Goal: Contribute content: Add original content to the website for others to see

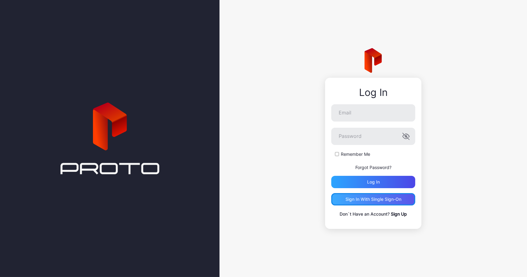
click at [373, 201] on div "Sign in With Single Sign-On" at bounding box center [373, 199] width 56 height 5
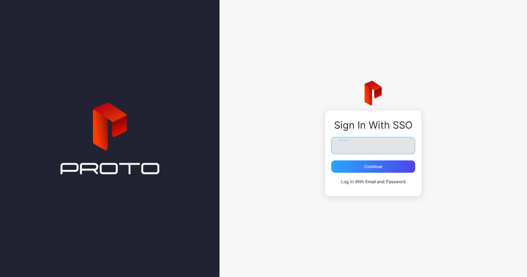
click at [351, 144] on input "Email" at bounding box center [373, 145] width 84 height 17
type input "**********"
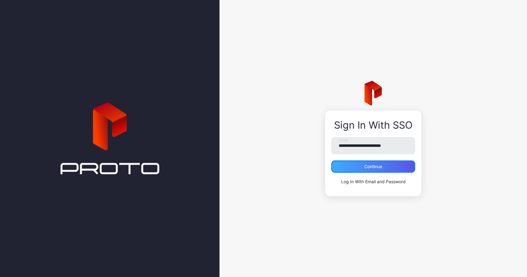
click at [363, 166] on div "Continue" at bounding box center [373, 166] width 84 height 12
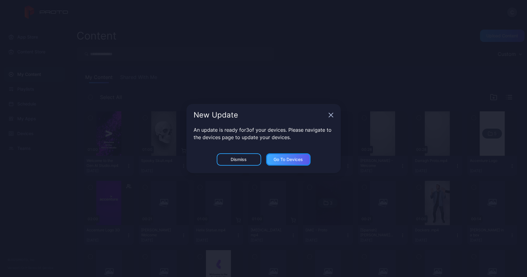
click at [279, 160] on div "Go to devices" at bounding box center [287, 159] width 29 height 5
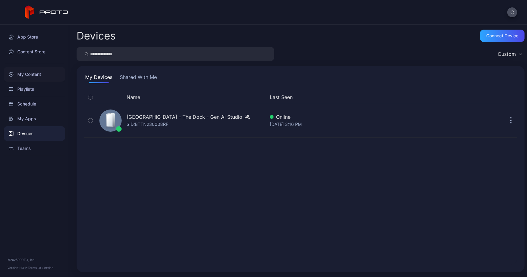
click at [28, 73] on div "My Content" at bounding box center [34, 74] width 61 height 15
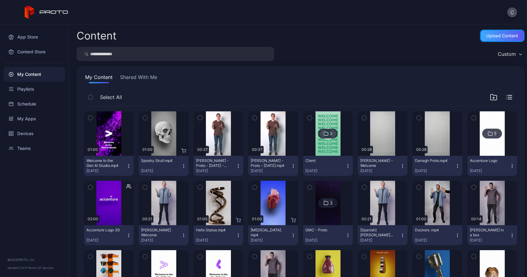
click at [486, 34] on div "Upload Content" at bounding box center [502, 35] width 32 height 5
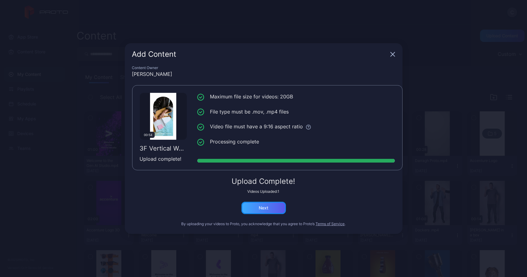
click at [274, 208] on div "Next" at bounding box center [263, 208] width 44 height 12
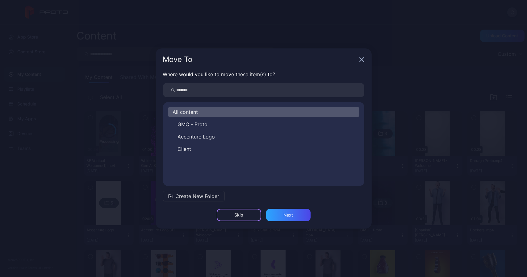
click at [250, 212] on div "Skip" at bounding box center [239, 215] width 44 height 12
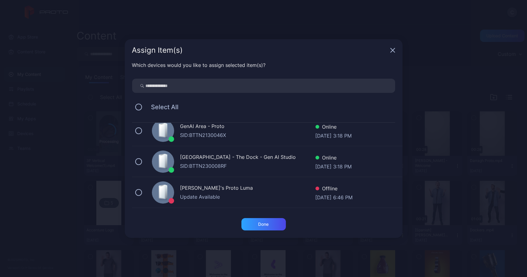
scroll to position [223, 0]
click at [189, 156] on div "Dublin - The Dock - Gen AI Studio" at bounding box center [247, 157] width 135 height 9
click at [253, 225] on div "Done" at bounding box center [263, 224] width 44 height 12
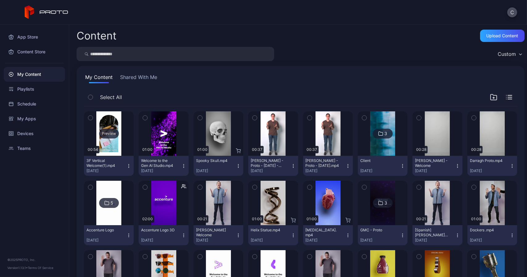
click at [104, 136] on div "Preview" at bounding box center [109, 134] width 20 height 10
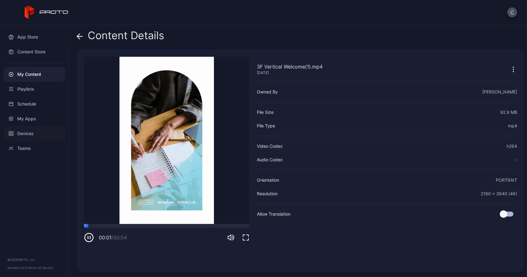
click at [27, 137] on div "Devices" at bounding box center [34, 133] width 61 height 15
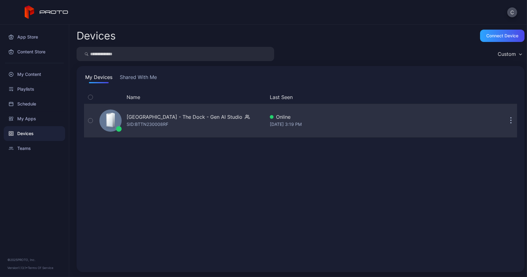
click at [183, 114] on div "Dublin - The Dock - Gen AI Studio" at bounding box center [184, 116] width 116 height 7
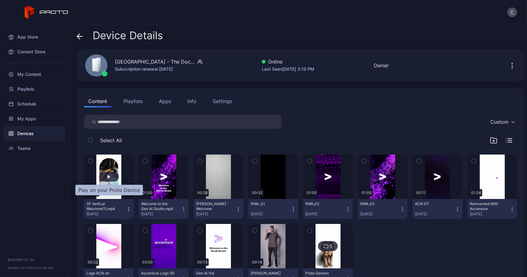
click at [109, 176] on div "button" at bounding box center [108, 177] width 3 height 4
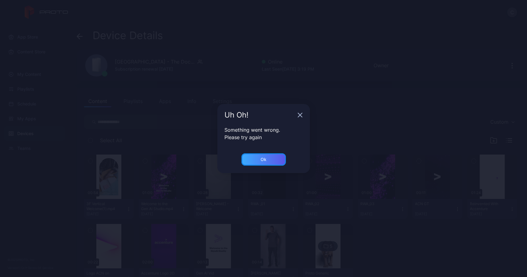
click at [259, 155] on div "Ok" at bounding box center [263, 159] width 44 height 12
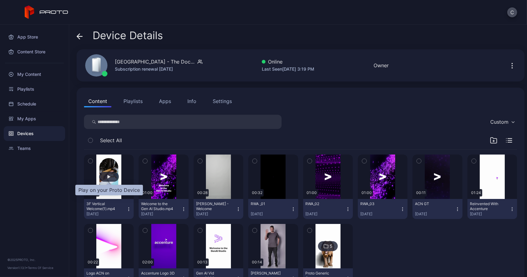
click at [108, 174] on div "button" at bounding box center [109, 177] width 20 height 10
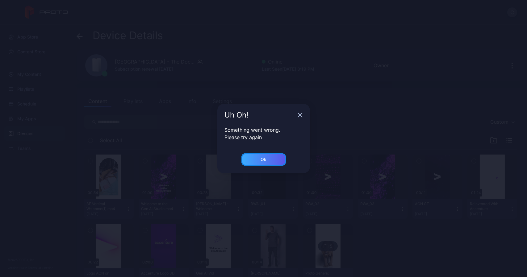
click at [265, 163] on div "Ok" at bounding box center [263, 159] width 44 height 12
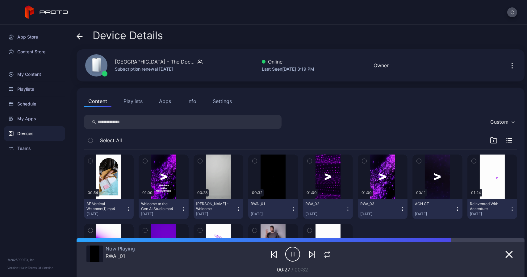
scroll to position [67, 0]
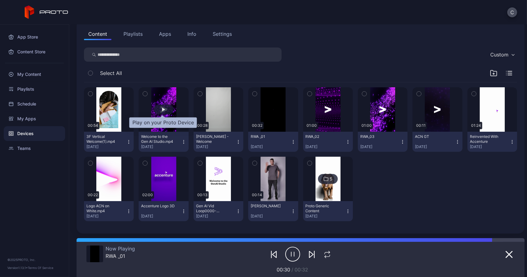
click at [164, 107] on div "button" at bounding box center [164, 110] width 20 height 10
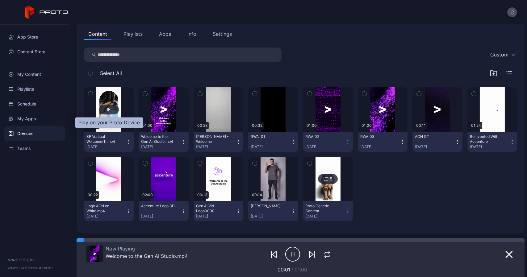
click at [109, 106] on div "button" at bounding box center [109, 110] width 20 height 10
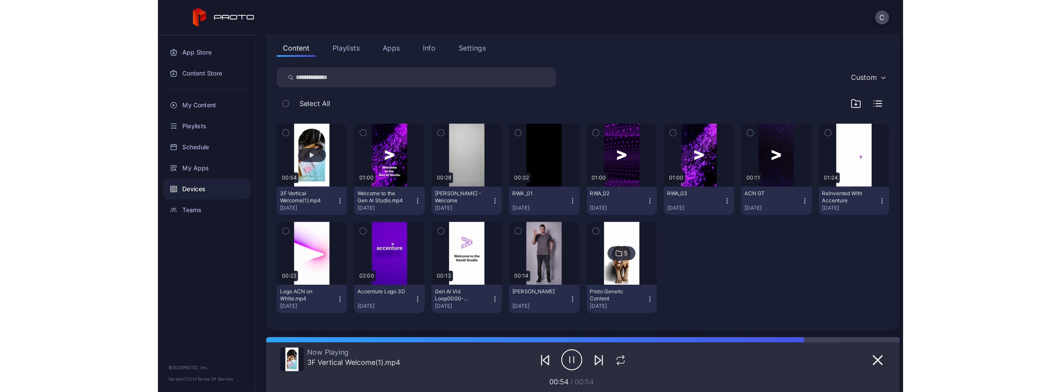
scroll to position [0, 0]
